Goal: Task Accomplishment & Management: Manage account settings

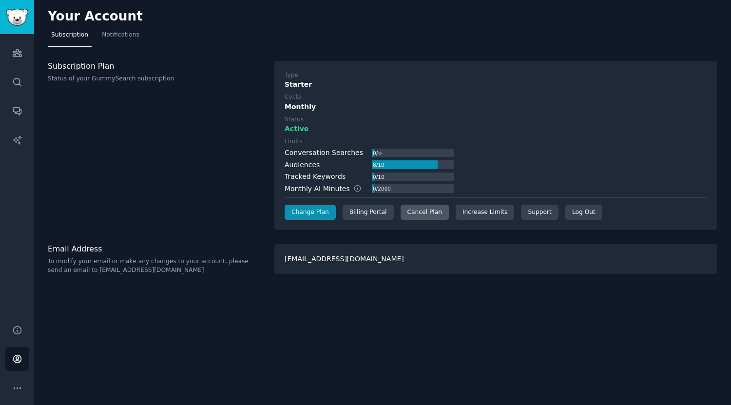
click at [424, 211] on div "Cancel Plan" at bounding box center [425, 213] width 48 height 16
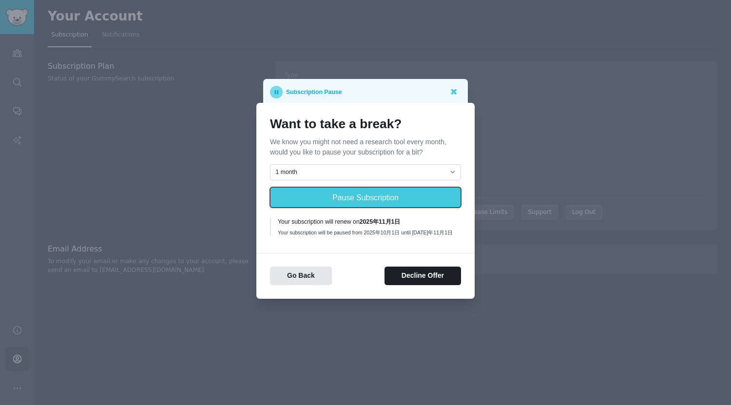
click at [348, 200] on button "Pause Subscription" at bounding box center [365, 197] width 191 height 20
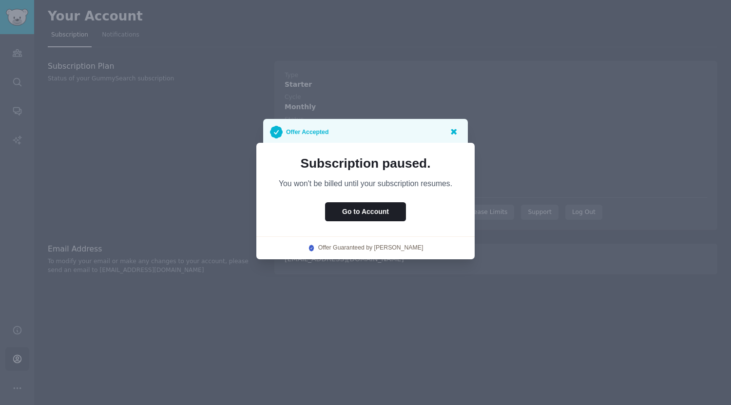
click at [451, 132] on icon at bounding box center [453, 131] width 10 height 10
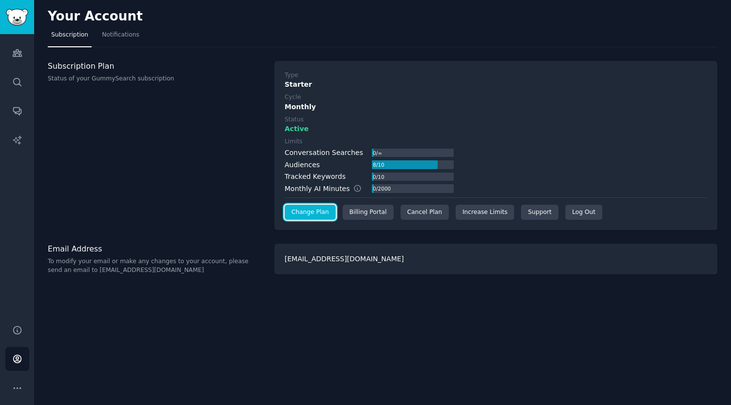
click at [308, 213] on link "Change Plan" at bounding box center [310, 213] width 51 height 16
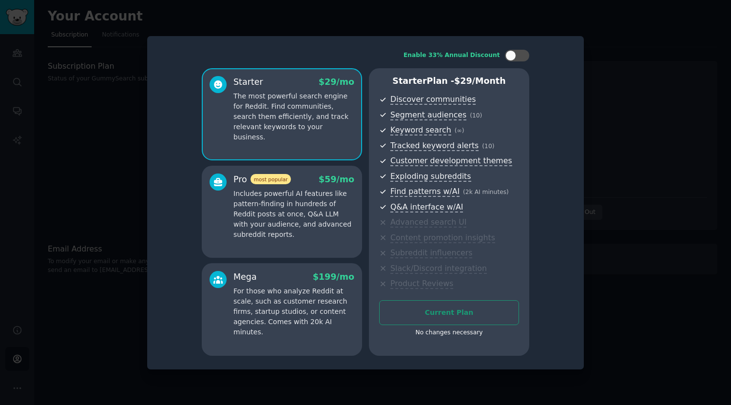
click at [630, 150] on div at bounding box center [365, 202] width 731 height 405
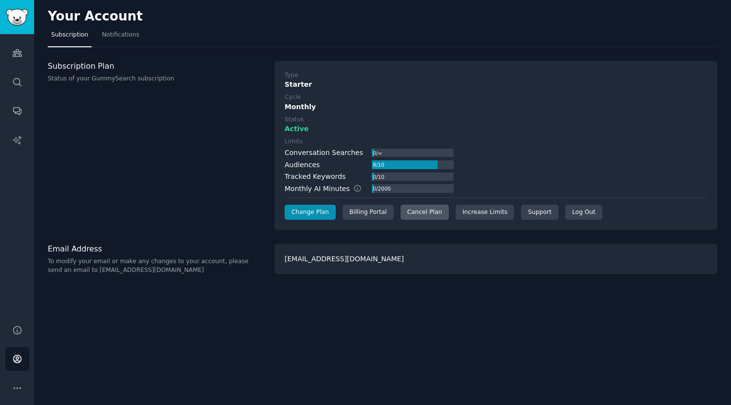
click at [421, 214] on div "Cancel Plan" at bounding box center [425, 213] width 48 height 16
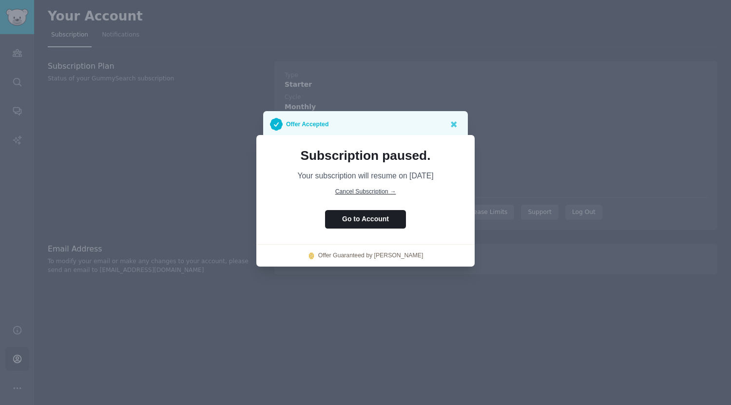
click at [381, 193] on span "Cancel Subscription →" at bounding box center [365, 191] width 61 height 7
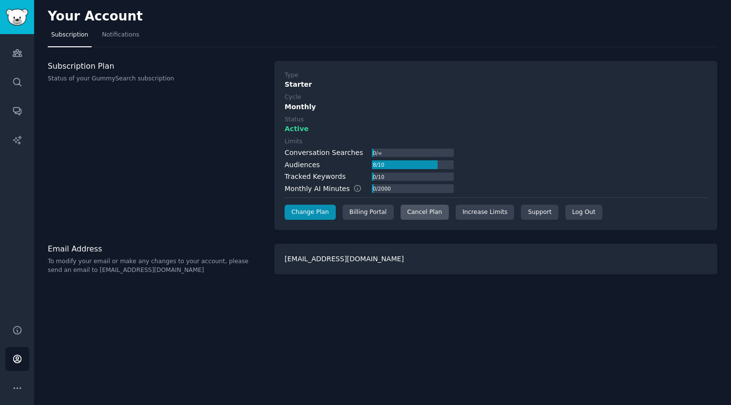
click at [435, 212] on div "Cancel Plan" at bounding box center [425, 213] width 48 height 16
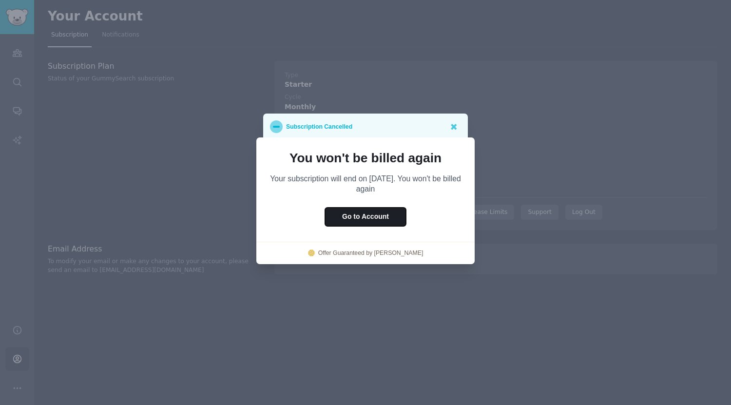
click at [364, 219] on button "Go to Account" at bounding box center [365, 217] width 81 height 19
